Goal: Task Accomplishment & Management: Use online tool/utility

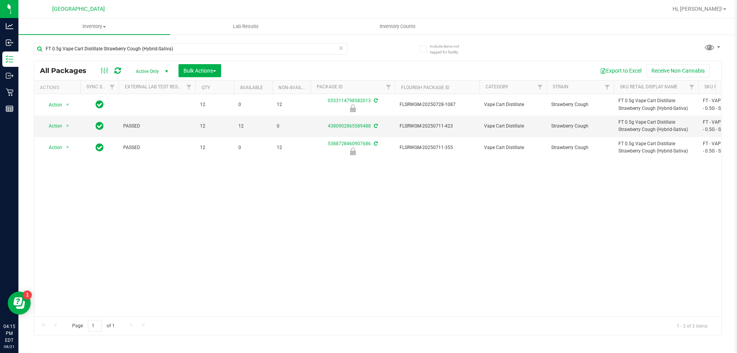
click at [140, 49] on input "FT 0.5g Vape Cart Distillate Strawberry Cough (Hybrid-Sativa)" at bounding box center [191, 49] width 314 height 12
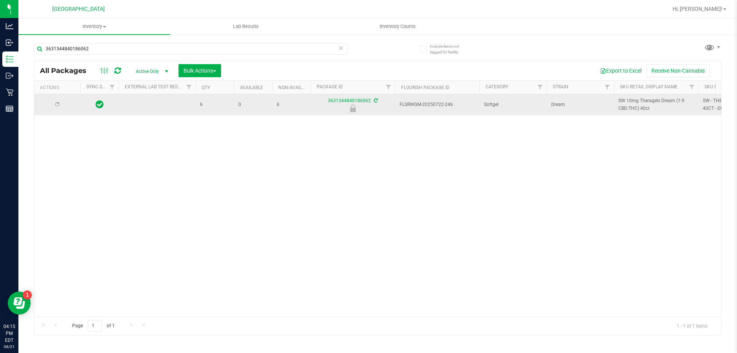
type input "3631344840186062"
click at [63, 105] on span "select" at bounding box center [68, 104] width 10 height 11
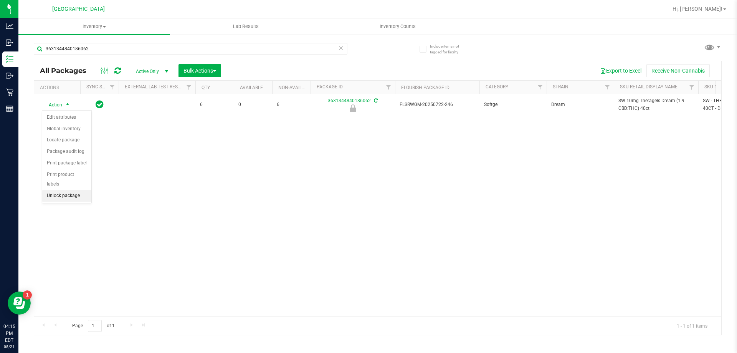
click at [69, 190] on li "Unlock package" at bounding box center [66, 196] width 49 height 12
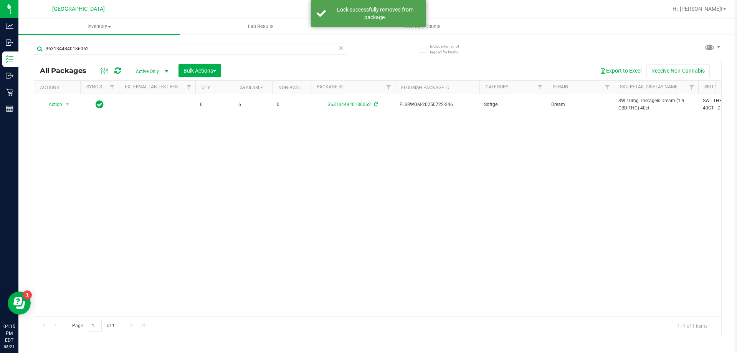
click at [376, 102] on icon at bounding box center [376, 104] width 4 height 5
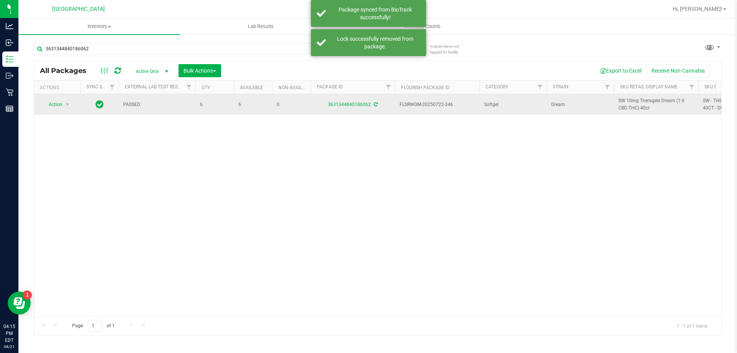
click at [621, 104] on span "SW 10mg Theragels Dream (1:9 CBD:THC) 40ct" at bounding box center [655, 104] width 75 height 15
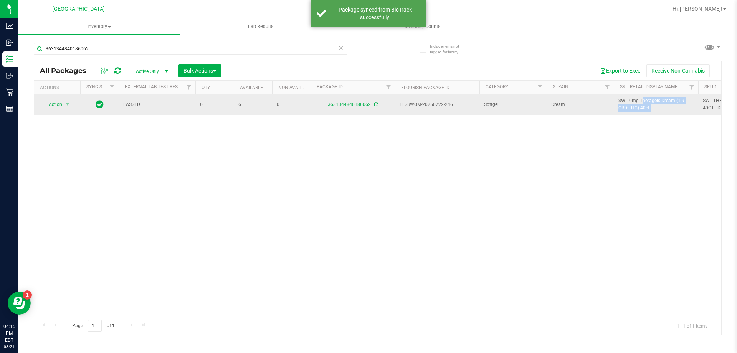
click at [621, 104] on span "SW 10mg Theragels Dream (1:9 CBD:THC) 40ct" at bounding box center [655, 104] width 75 height 15
copy tr "SW 10mg Theragels Dream (1:9 CBD:THC) 40ct"
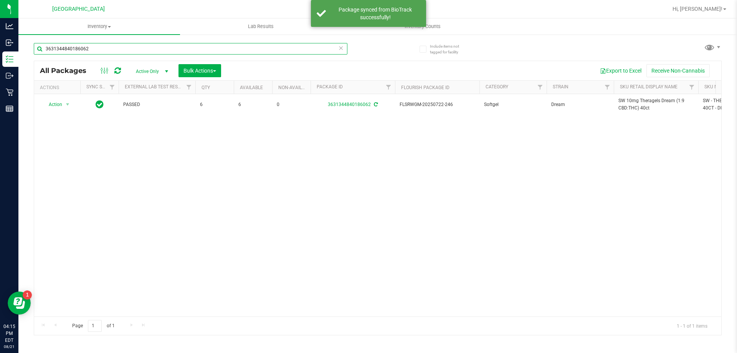
click at [186, 50] on input "3631344840186062" at bounding box center [191, 49] width 314 height 12
click at [185, 49] on input "3631344840186062" at bounding box center [191, 49] width 314 height 12
paste input "SW 10mg Theragels Dream (1:9 CBD:THC) 40ct"
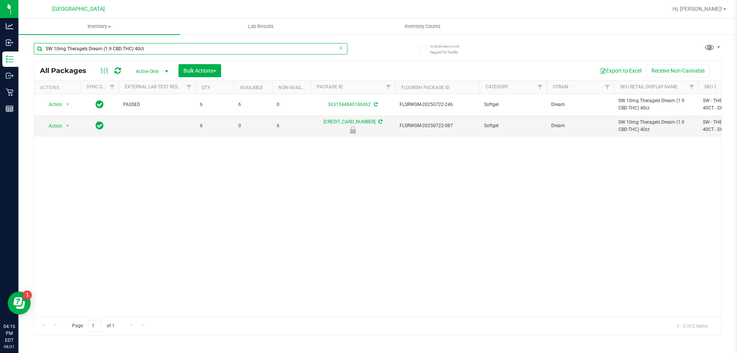
click at [161, 48] on input "SW 10mg Theragels Dream (1:9 CBD:THC) 40ct" at bounding box center [191, 49] width 314 height 12
click at [162, 47] on input "SW 10mg Theragels Dream (1:9 CBD:THC) 40ct" at bounding box center [191, 49] width 314 height 12
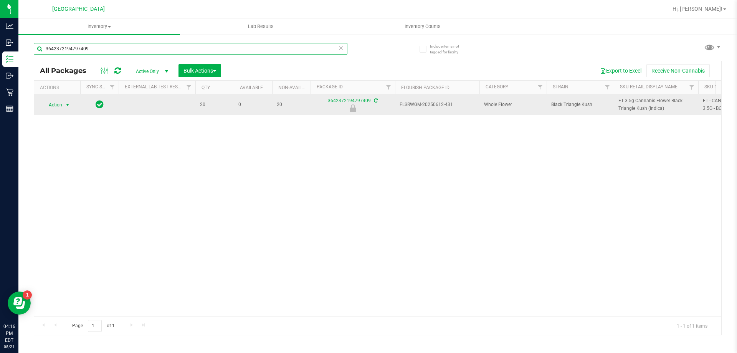
type input "3642372194797409"
click at [61, 104] on span "Action" at bounding box center [52, 104] width 21 height 11
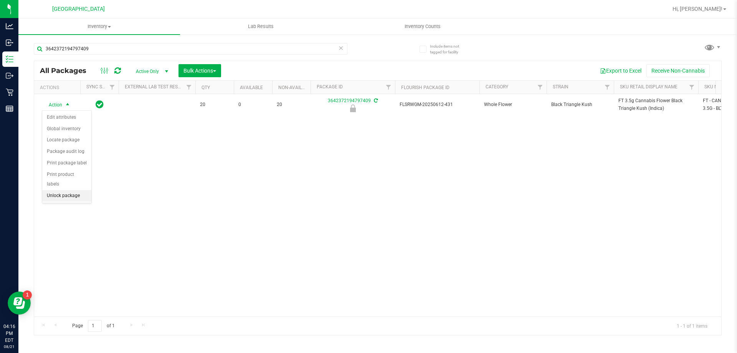
click at [74, 190] on li "Unlock package" at bounding box center [66, 196] width 49 height 12
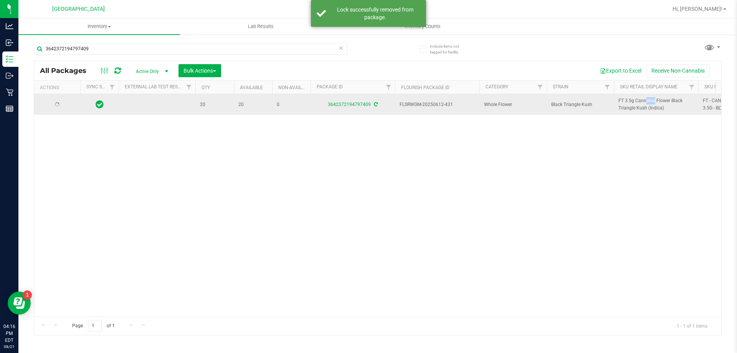
click at [628, 100] on span "FT 3.5g Cannabis Flower Black Triangle Kush (Indica)" at bounding box center [655, 104] width 75 height 15
copy tr "FT 3.5g Cannabis Flower Black Triangle Kush (Indica)"
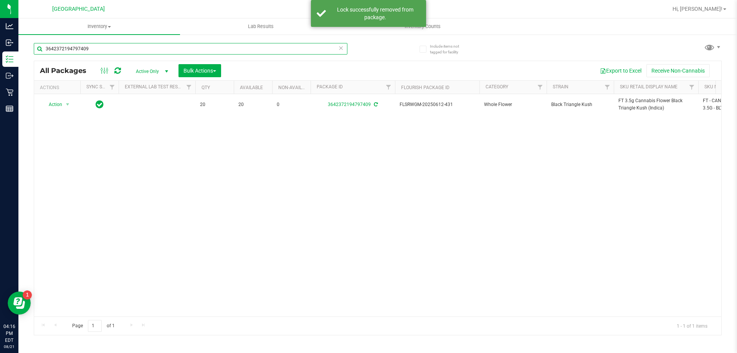
click at [172, 48] on input "3642372194797409" at bounding box center [191, 49] width 314 height 12
click at [172, 47] on input "3642372194797409" at bounding box center [191, 49] width 314 height 12
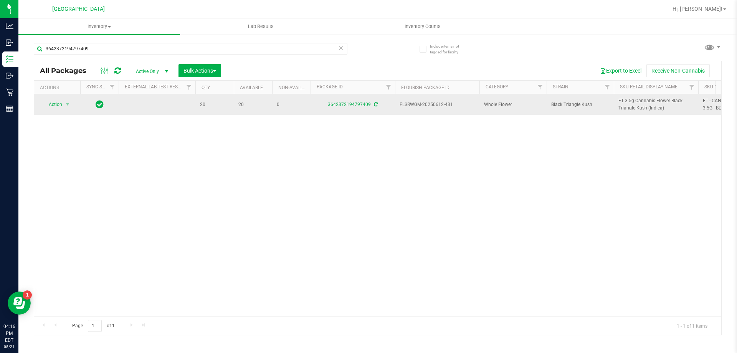
click at [376, 102] on icon at bounding box center [376, 104] width 4 height 5
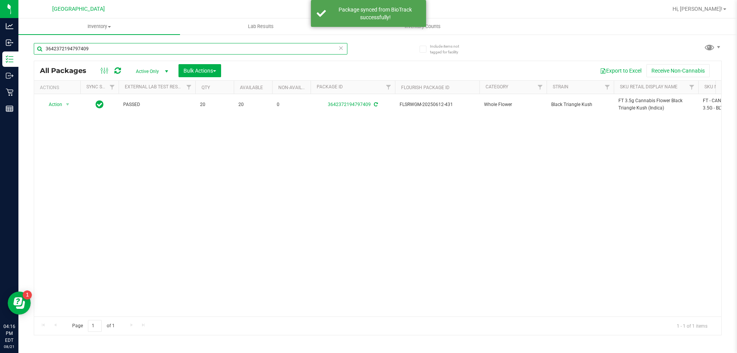
click at [126, 51] on input "3642372194797409" at bounding box center [191, 49] width 314 height 12
paste input "FT 3.5g Cannabis Flower Black Triangle Kush (Indica)"
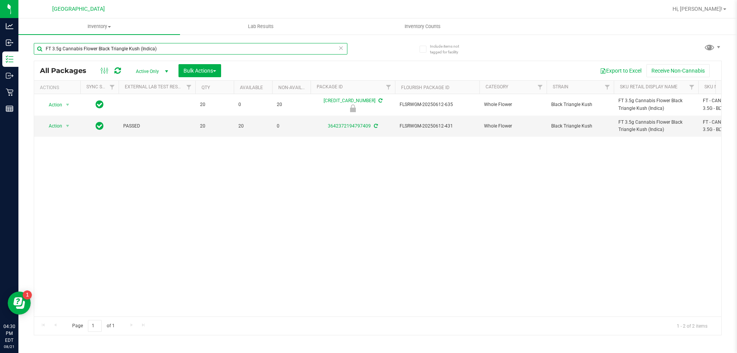
click at [159, 48] on input "FT 3.5g Cannabis Flower Black Triangle Kush (Indica)" at bounding box center [191, 49] width 314 height 12
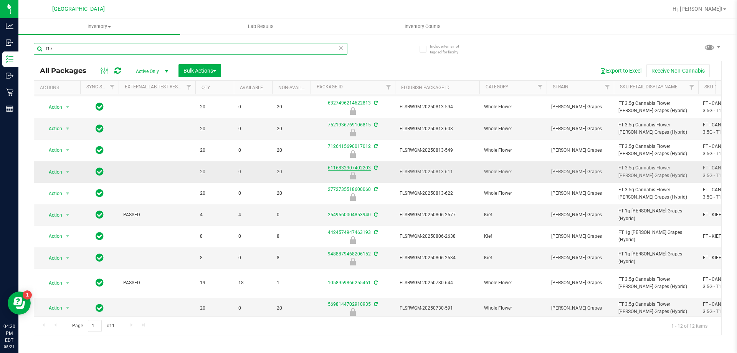
scroll to position [41, 0]
type input "t"
type input "grz"
